Goal: Task Accomplishment & Management: Use online tool/utility

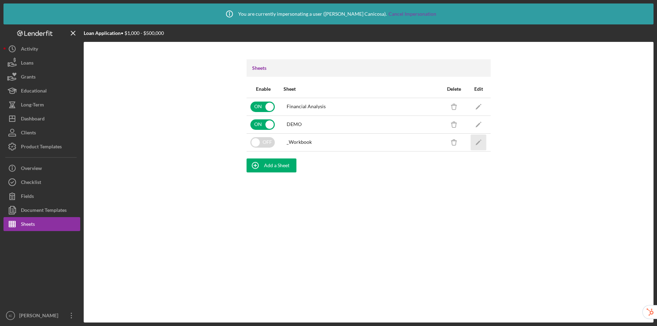
click at [480, 144] on icon "Icon/Edit" at bounding box center [479, 142] width 16 height 16
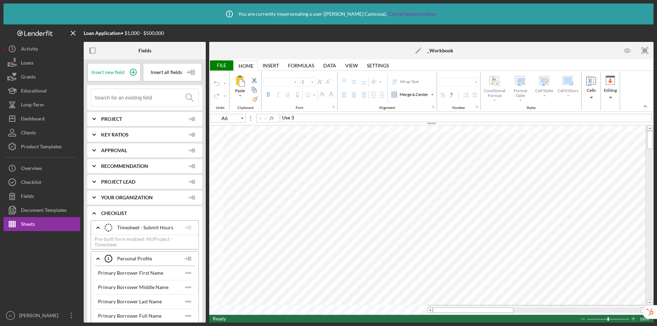
type input "Lato"
type input "10.5"
type input "B5"
type input "Arial"
type input "10"
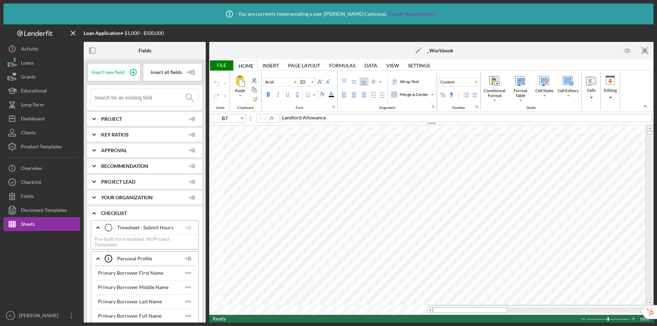
type input "K25"
type input "Times New Roman"
type input "9"
type input "Arial"
type input "10"
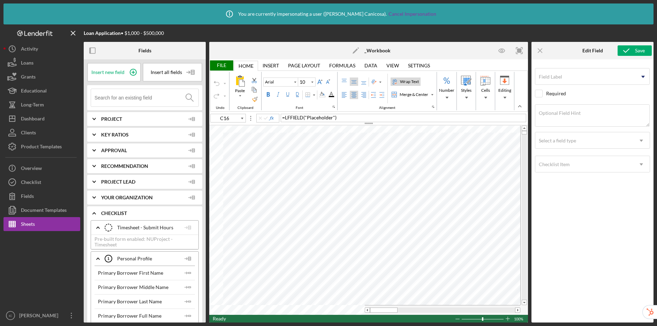
type input "C18"
click at [58, 208] on div "Document Templates" at bounding box center [44, 211] width 46 height 16
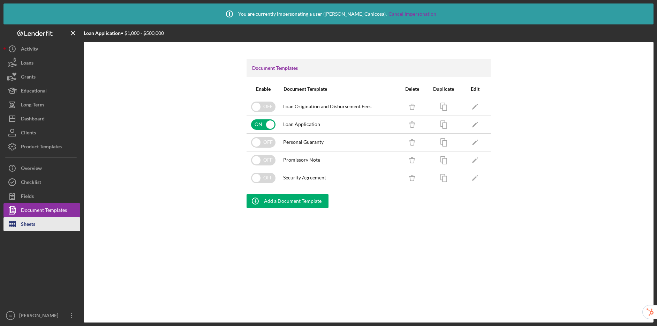
click at [48, 222] on button "Sheets" at bounding box center [41, 224] width 77 height 14
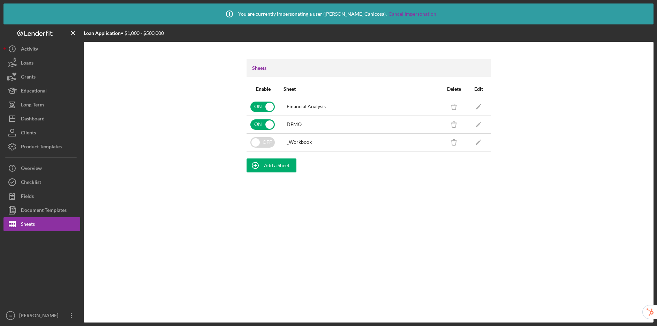
click at [470, 141] on link "Icon/Edit" at bounding box center [478, 141] width 17 height 17
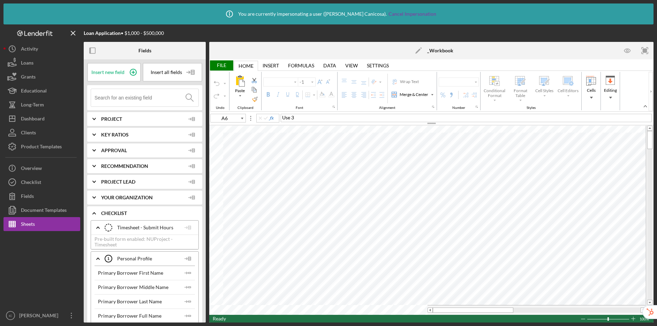
type input "Lato"
type input "10.5"
type input "B5"
type input "Arial"
type input "10"
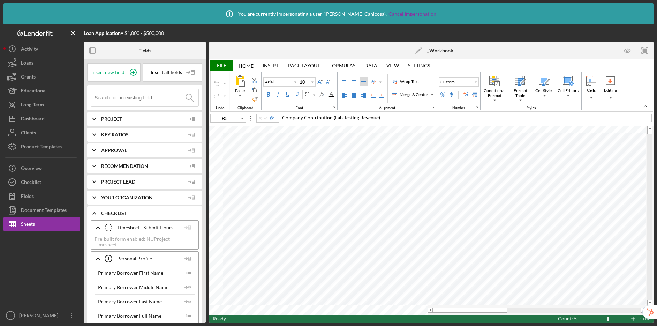
type input "A6"
type input "Lato"
type input "10.5"
type input "A4"
click at [145, 93] on input at bounding box center [146, 97] width 104 height 17
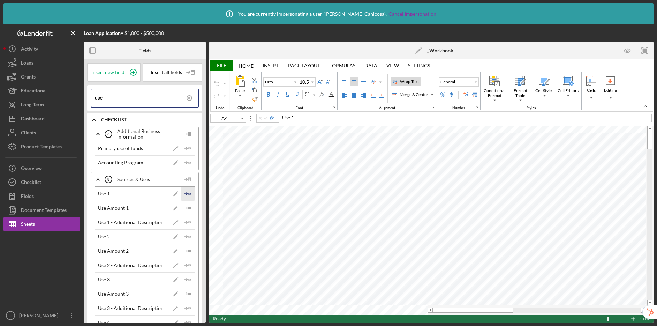
type input "use"
click at [185, 192] on polyline "button" at bounding box center [186, 193] width 2 height 2
click at [183, 235] on icon "Icon/Insert Field" at bounding box center [188, 236] width 14 height 14
click at [185, 279] on polyline "button" at bounding box center [186, 279] width 2 height 2
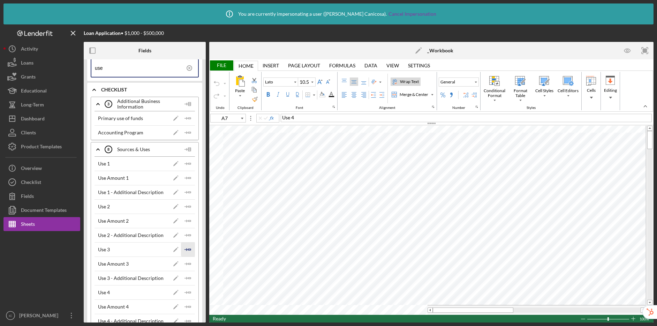
scroll to position [39, 0]
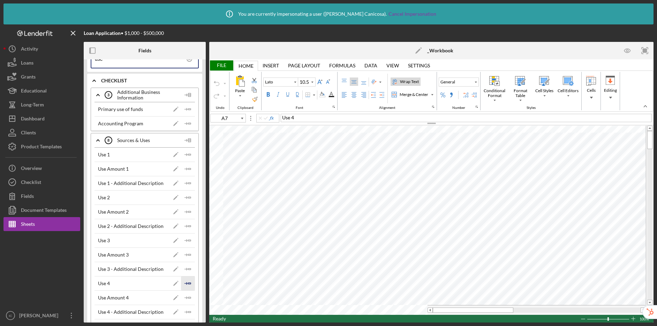
click at [185, 281] on icon "Icon/Insert Field" at bounding box center [188, 283] width 14 height 14
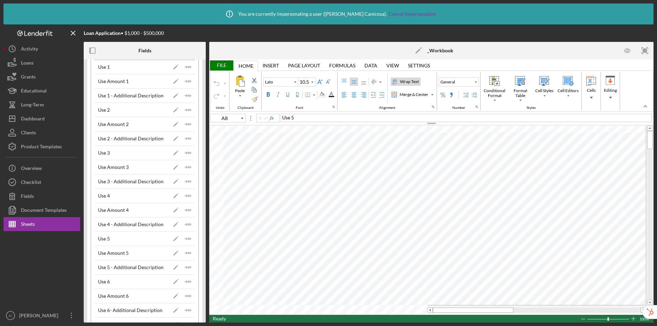
scroll to position [158, 0]
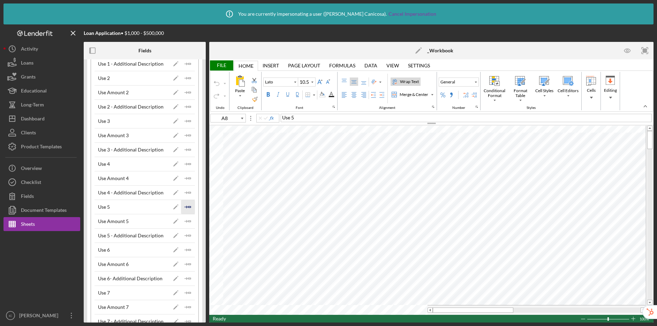
click at [192, 207] on icon "Icon/Insert Field" at bounding box center [188, 207] width 14 height 14
click at [188, 249] on polygon "button" at bounding box center [189, 249] width 2 height 1
type input "A10"
type input "Calibri"
type input "11"
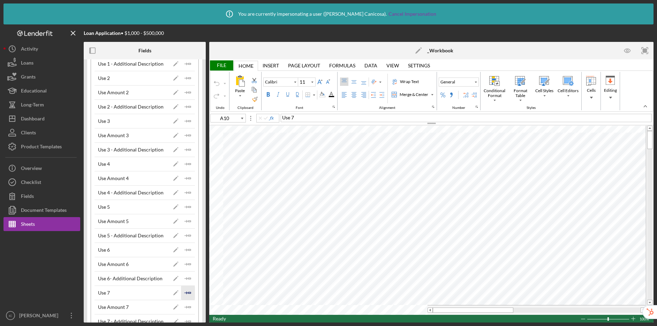
click at [188, 292] on icon "Icon/Insert Field" at bounding box center [188, 292] width 14 height 14
type input "A11"
type input "Lato"
type input "10.5"
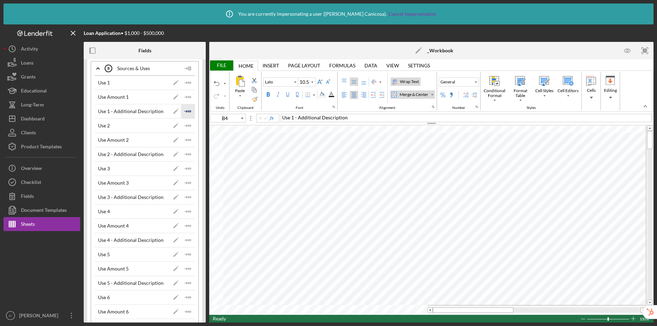
click at [182, 108] on icon "Icon/Insert Field" at bounding box center [188, 111] width 14 height 14
click at [183, 153] on icon "Icon/Insert Field" at bounding box center [188, 154] width 14 height 14
click at [181, 198] on icon "Icon/Insert Field" at bounding box center [188, 197] width 14 height 14
click at [184, 238] on icon "Icon/Insert Field" at bounding box center [188, 240] width 14 height 14
click at [183, 269] on icon "Icon/Insert Field" at bounding box center [188, 268] width 14 height 14
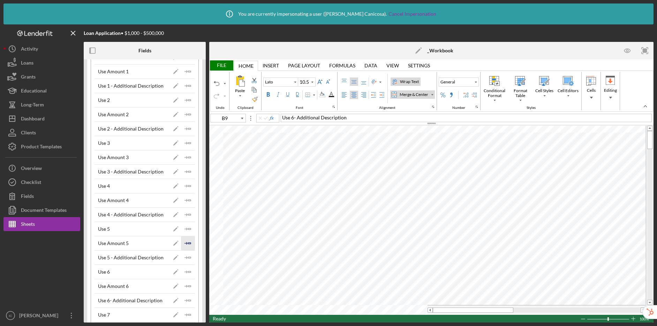
scroll to position [167, 0]
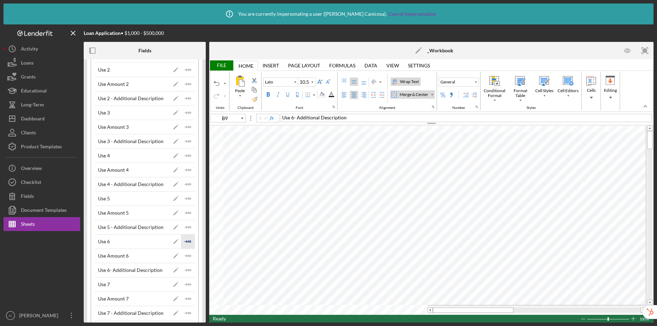
click at [185, 242] on icon "Icon/Insert Field" at bounding box center [188, 241] width 14 height 14
type input "B10"
type input "Calibri"
type input "11"
click at [184, 283] on icon "Icon/Insert Field" at bounding box center [188, 284] width 14 height 14
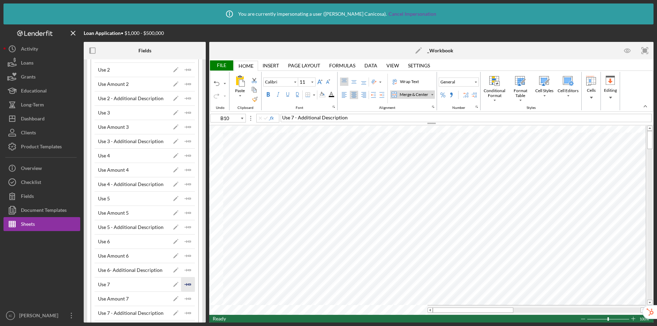
type input "B11"
type input "Lato"
type input "10.5"
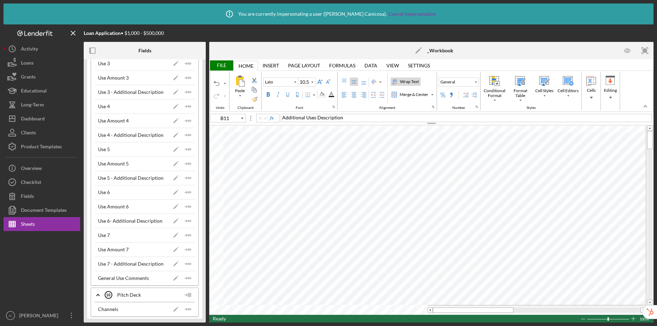
scroll to position [89, 0]
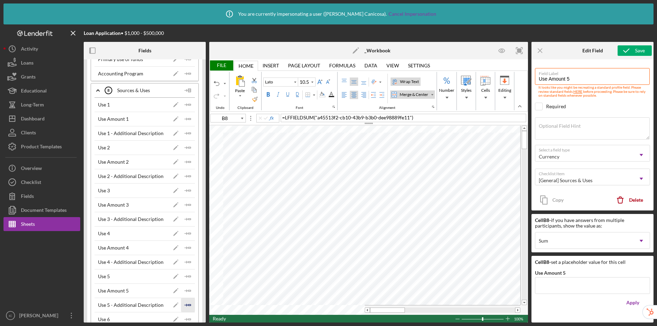
click at [188, 301] on icon "Icon/Insert Field" at bounding box center [188, 305] width 14 height 14
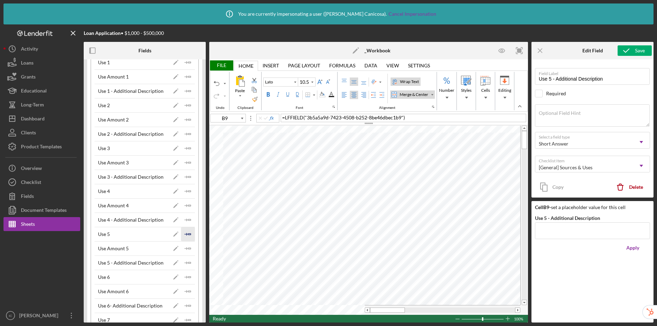
scroll to position [140, 0]
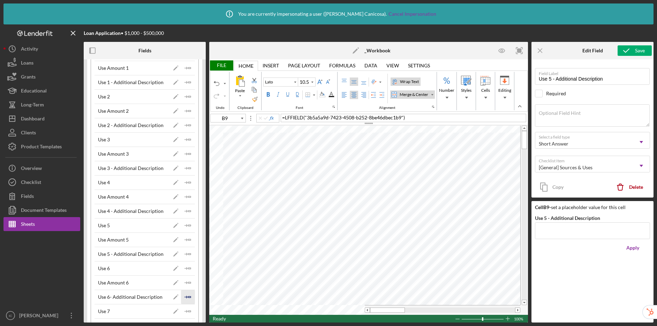
click at [185, 297] on polyline "button" at bounding box center [186, 297] width 2 height 2
type input "B10"
type input "Calibri"
type input "11"
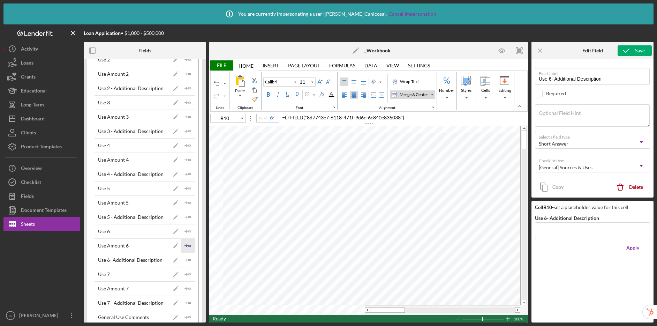
scroll to position [189, 0]
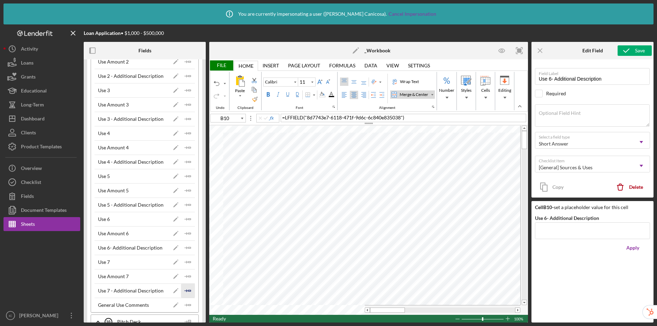
drag, startPoint x: 186, startPoint y: 289, endPoint x: 187, endPoint y: 285, distance: 3.8
click at [186, 289] on icon "Icon/Insert Field" at bounding box center [188, 290] width 14 height 14
type input "B11"
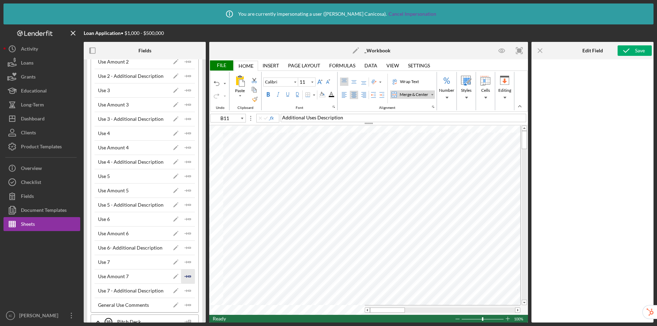
type input "Lato"
type input "10.5"
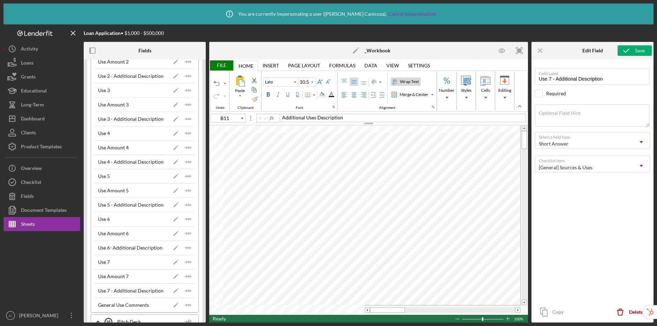
type input "D4"
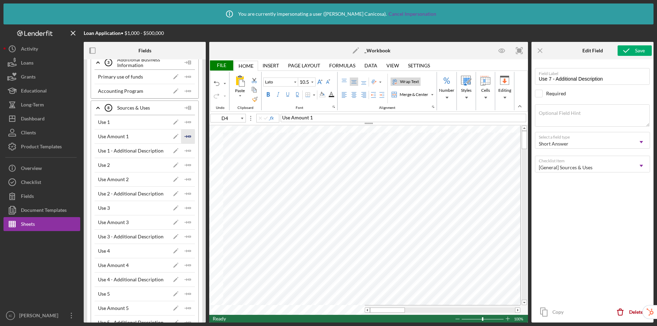
click at [188, 136] on polygon "button" at bounding box center [189, 136] width 2 height 1
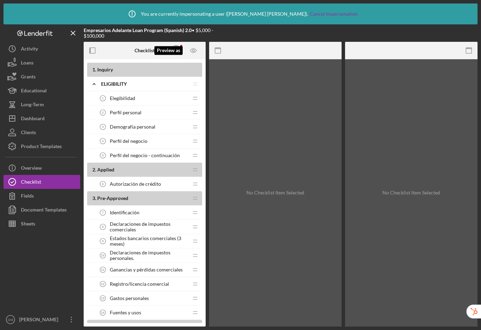
scroll to position [133, 0]
